Goal: Task Accomplishment & Management: Use online tool/utility

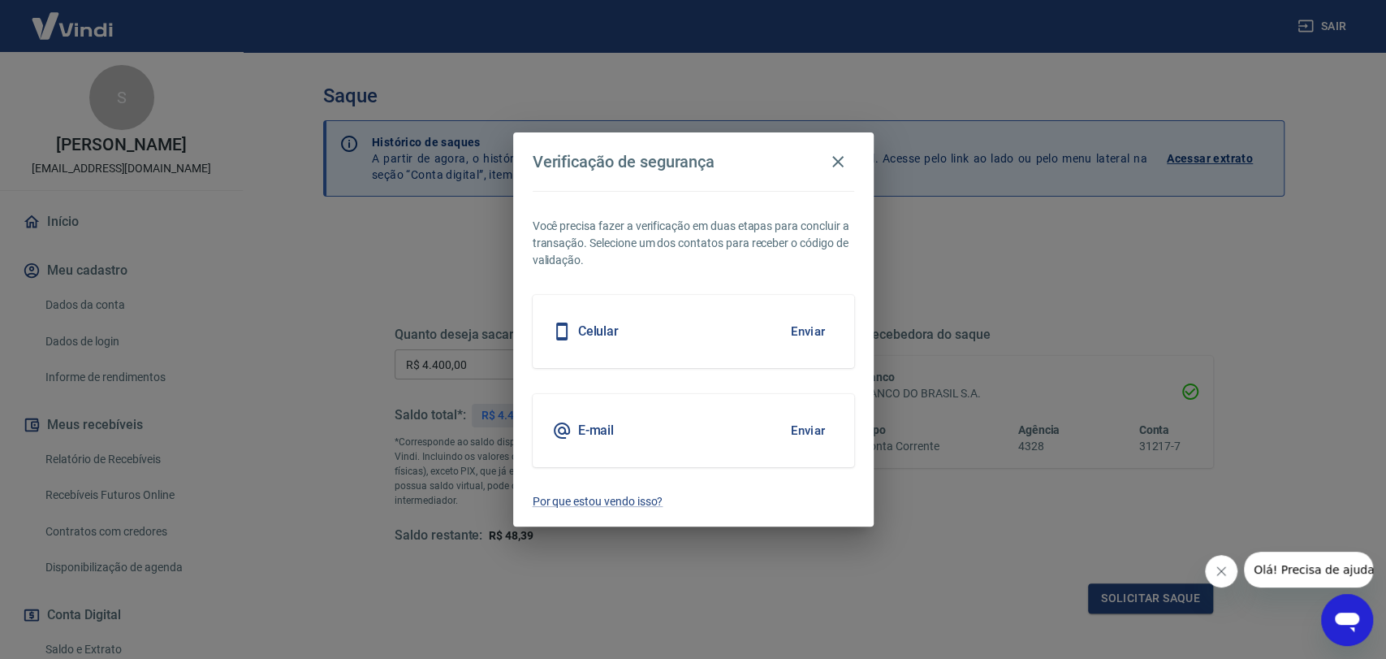
drag, startPoint x: 0, startPoint y: 0, endPoint x: 818, endPoint y: 325, distance: 879.9
click at [818, 325] on button "Enviar" at bounding box center [808, 331] width 53 height 34
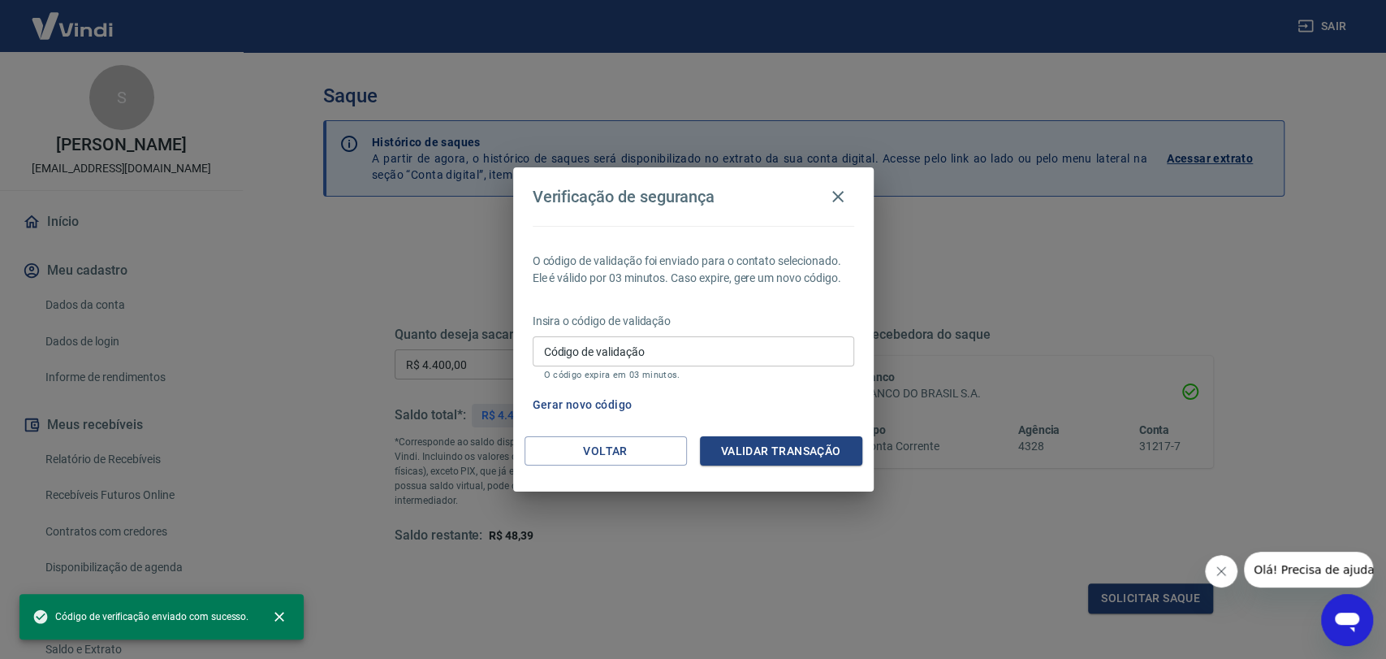
click at [644, 344] on input "Código de validação" at bounding box center [694, 351] width 322 height 30
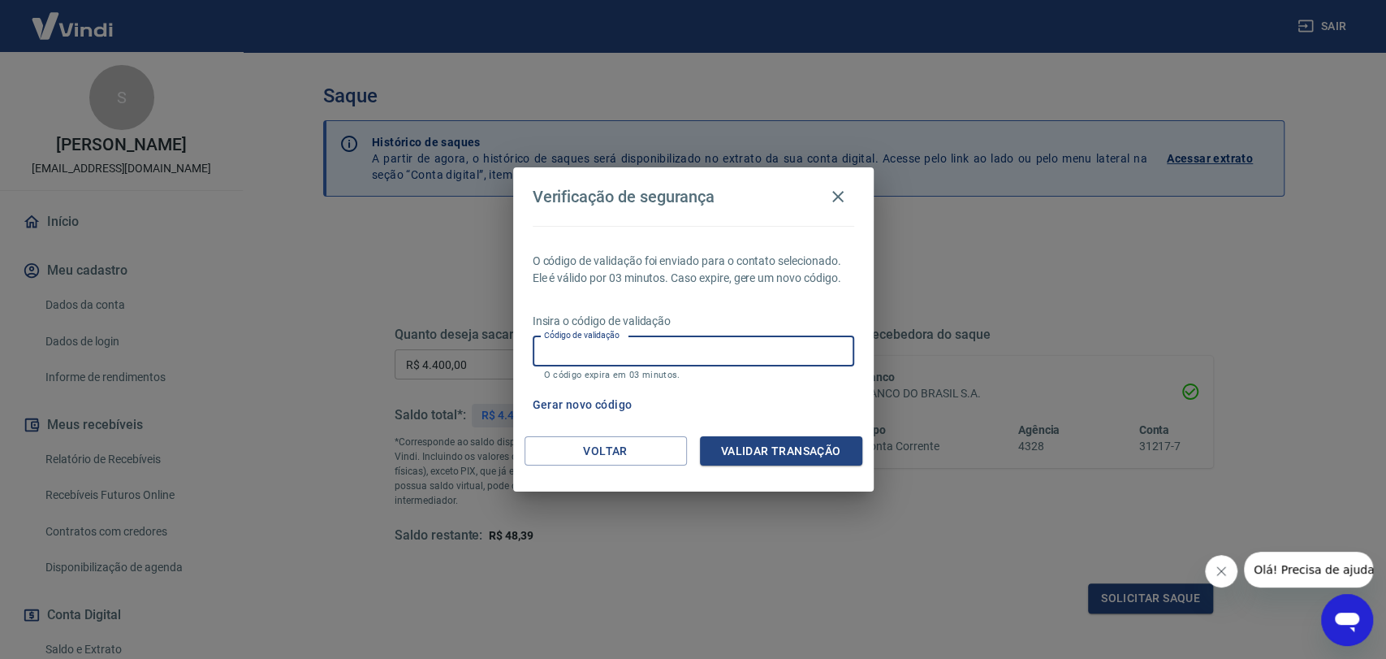
click at [655, 365] on input "Código de validação" at bounding box center [694, 351] width 322 height 30
type input "718008"
click at [825, 454] on button "Validar transação" at bounding box center [781, 451] width 162 height 30
